Goal: Task Accomplishment & Management: Manage account settings

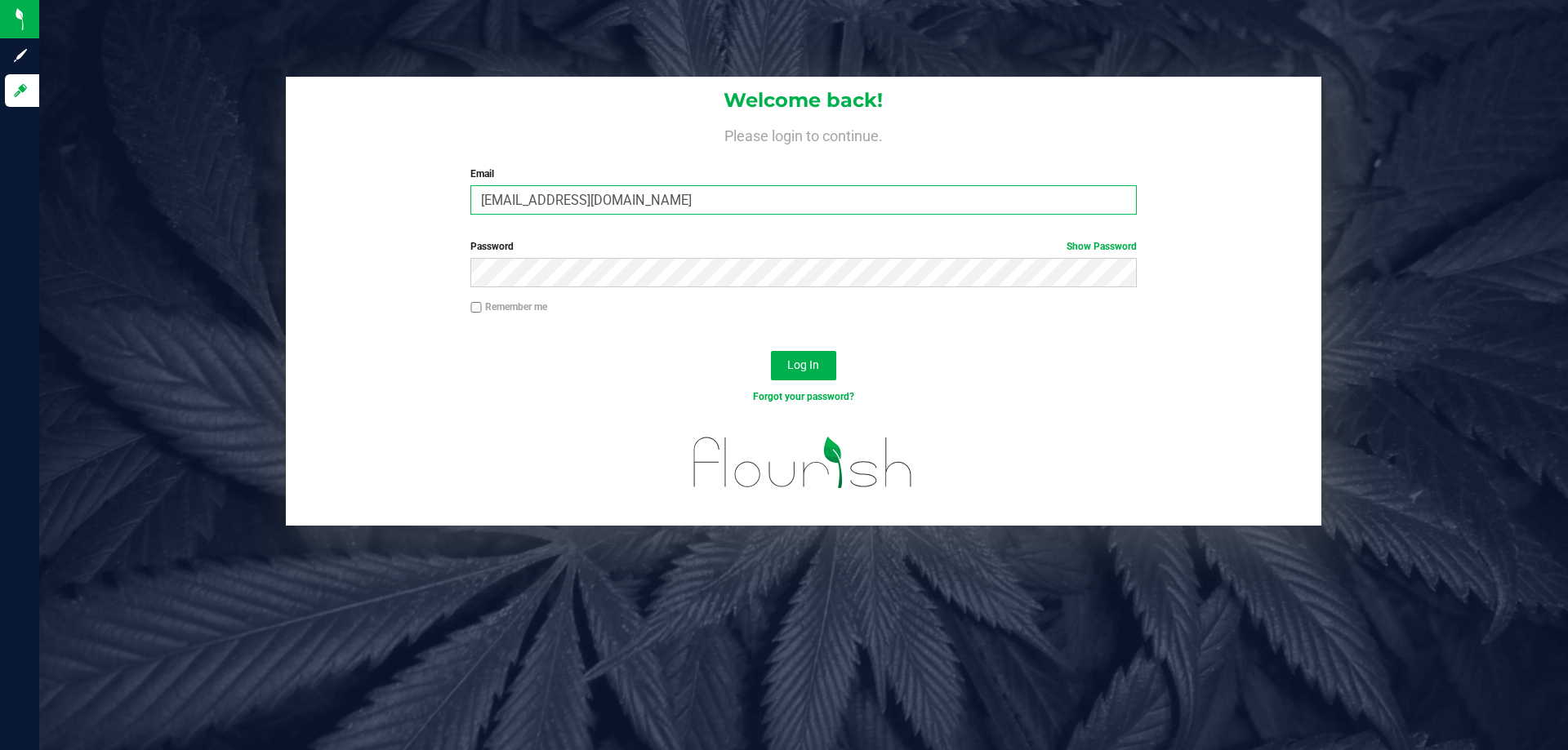
click at [597, 205] on input "[EMAIL_ADDRESS][DOMAIN_NAME]" at bounding box center [802, 200] width 666 height 30
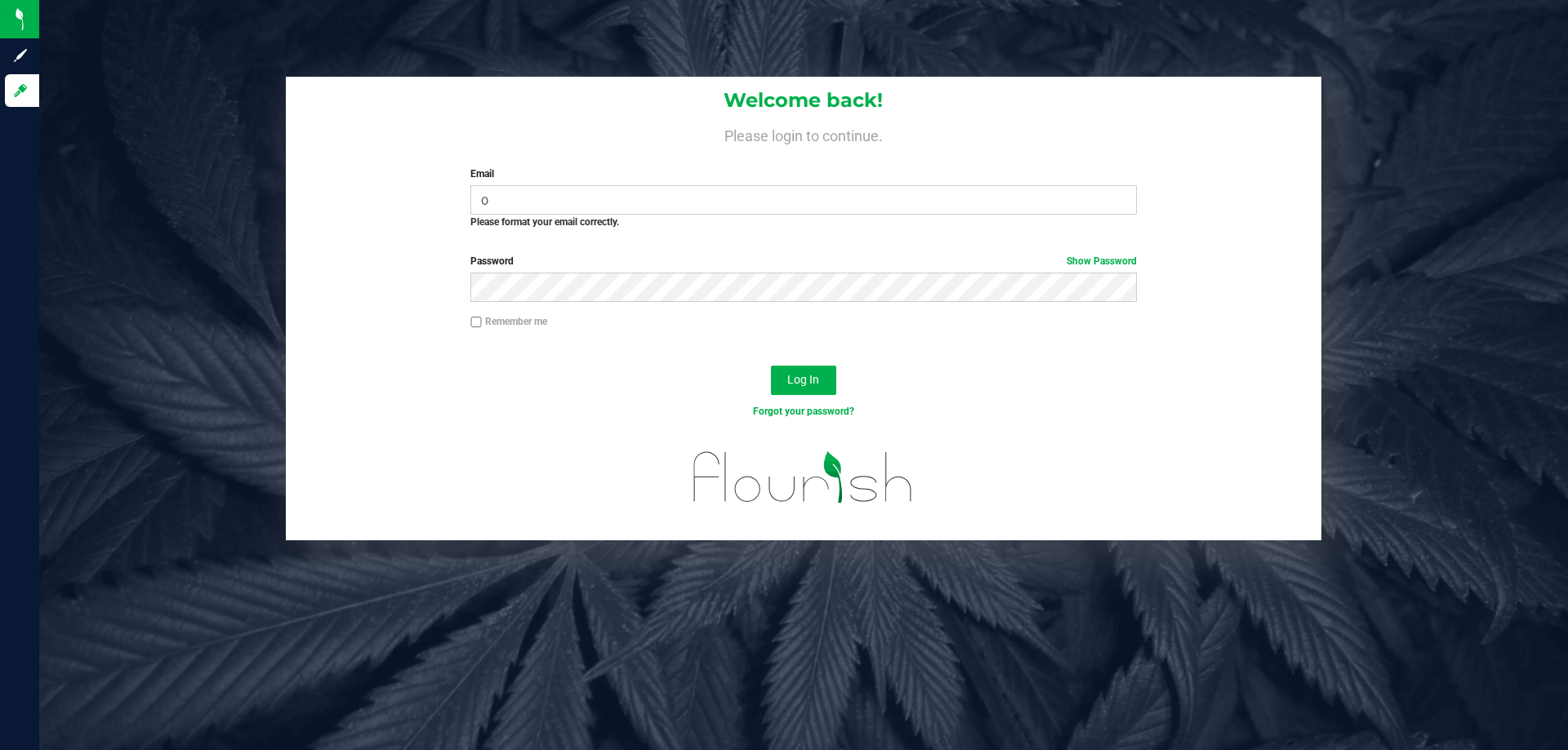
click at [602, 184] on div "Email o Required Please format your email correctly." at bounding box center [802, 198] width 690 height 63
click at [599, 198] on input "o" at bounding box center [802, 200] width 666 height 30
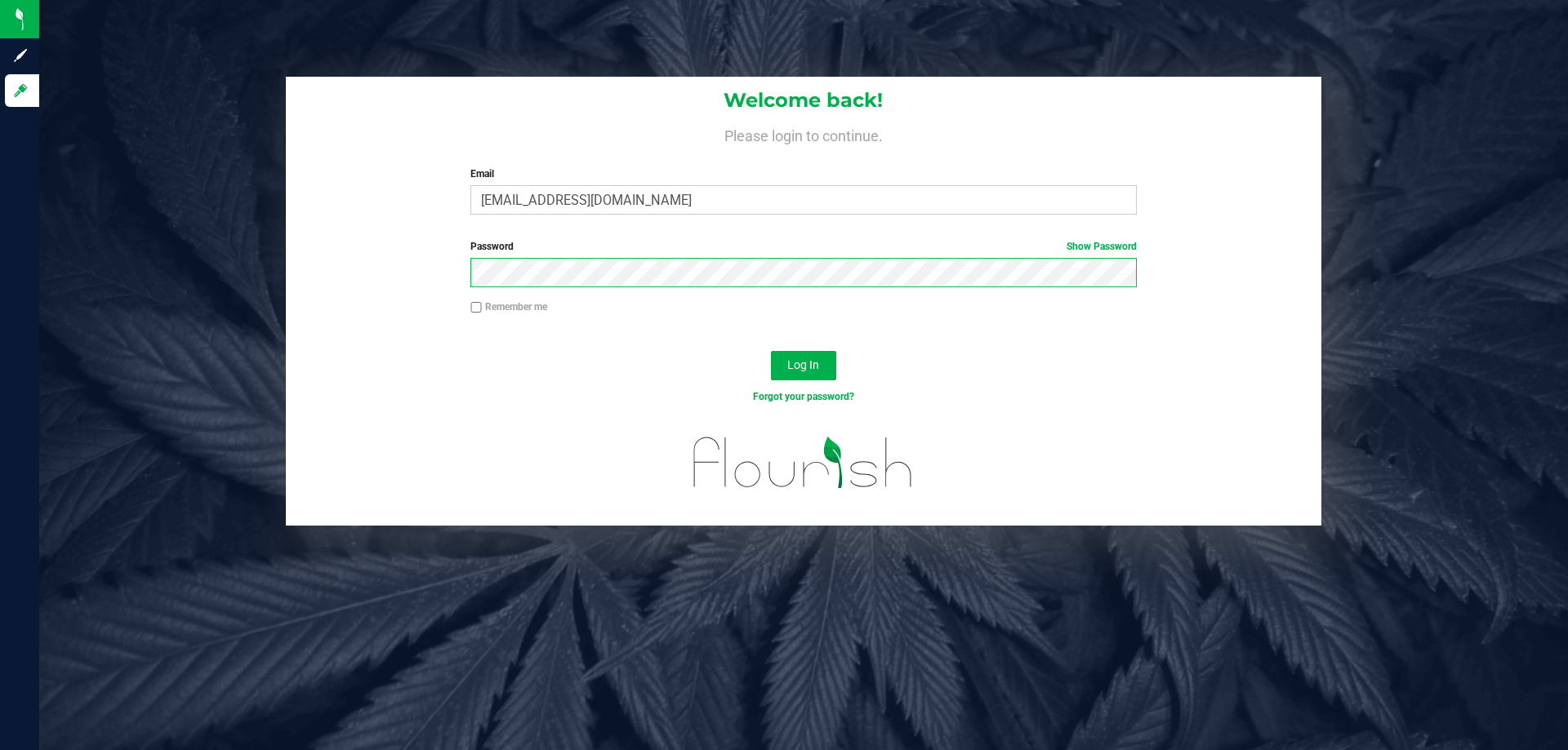
click at [771, 351] on button "Log In" at bounding box center [803, 365] width 65 height 30
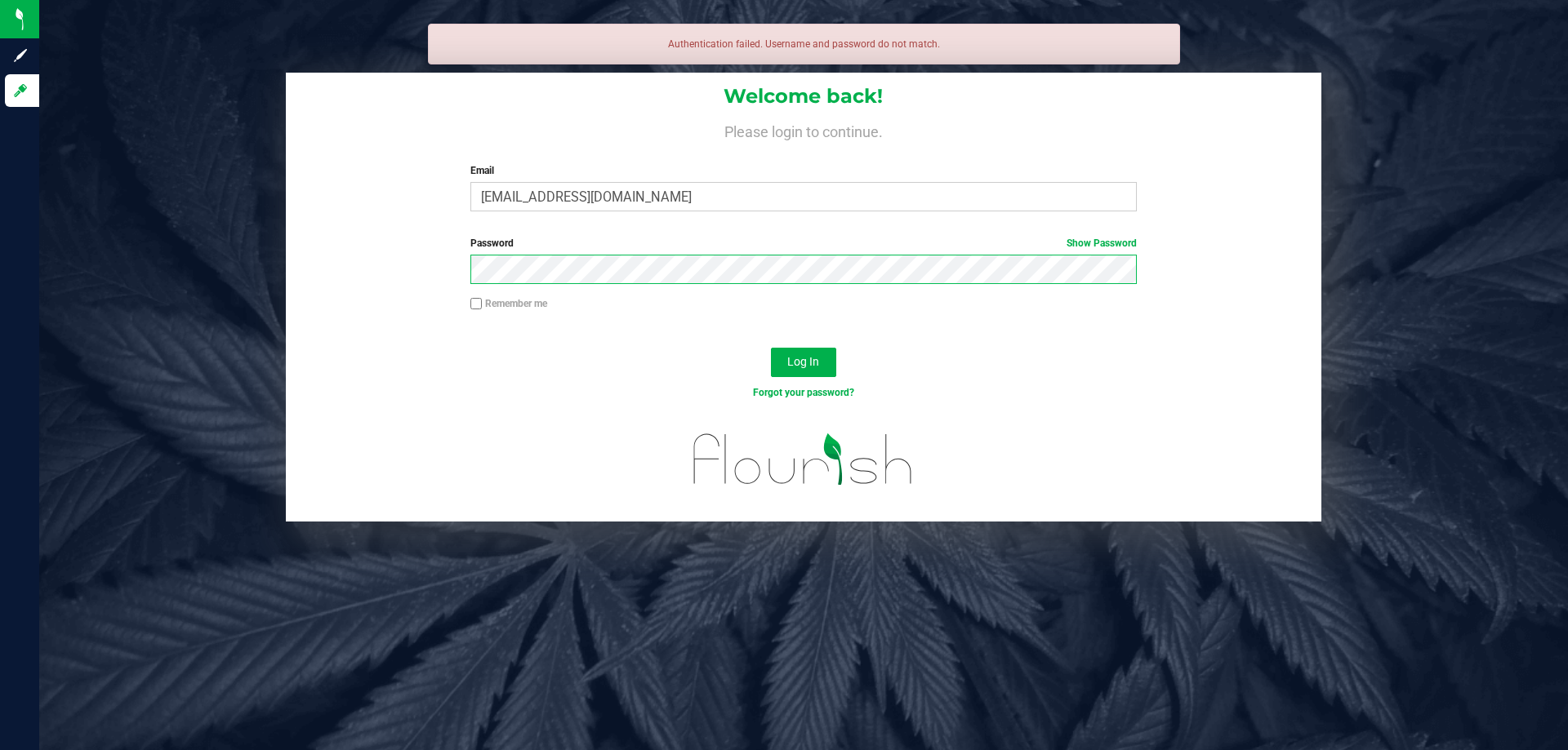
click at [771, 348] on button "Log In" at bounding box center [803, 363] width 65 height 30
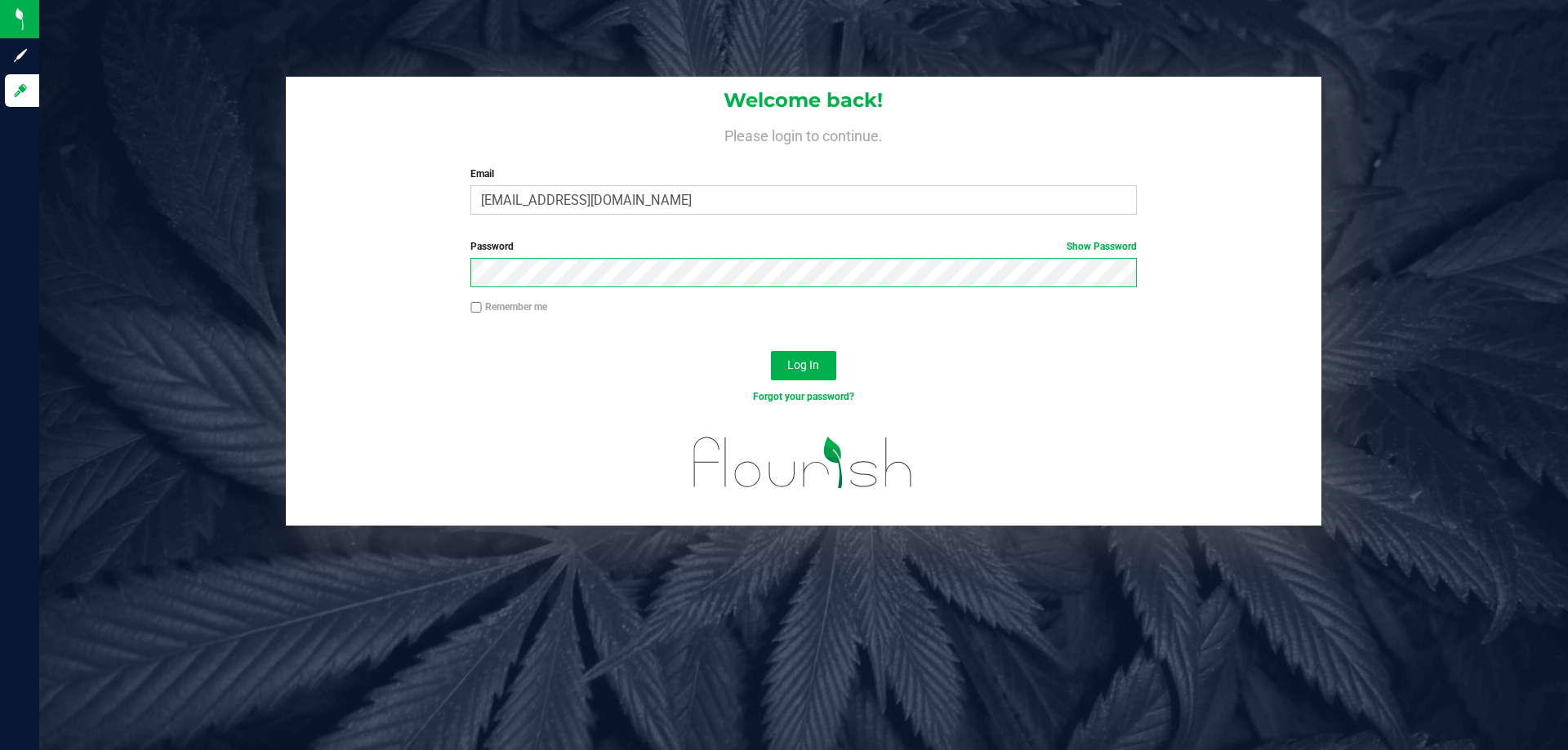
click at [771, 351] on button "Log In" at bounding box center [803, 365] width 65 height 30
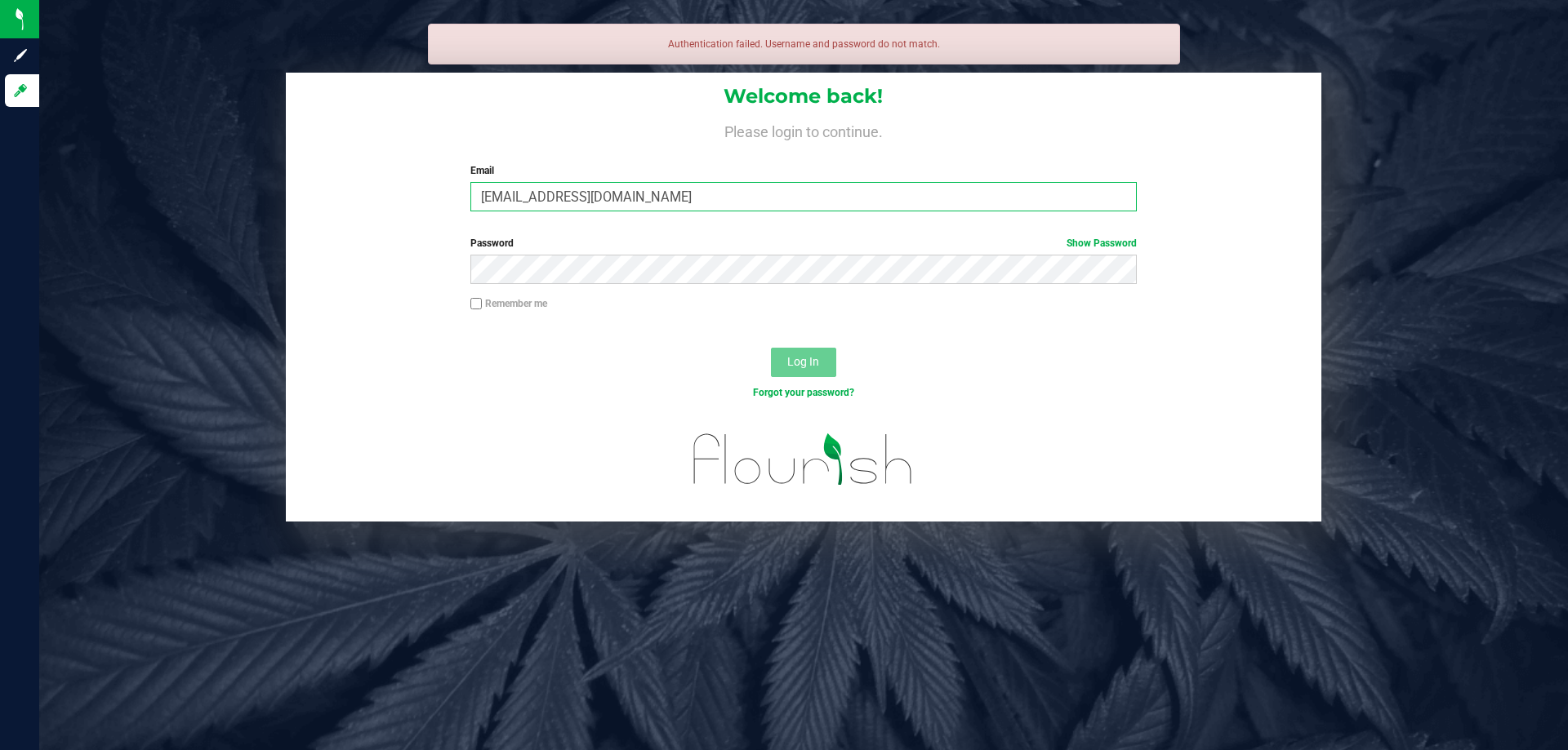
type input "[EMAIL_ADDRESS][DOMAIN_NAME]"
click at [808, 374] on button "Log In" at bounding box center [803, 363] width 65 height 30
